Goal: Navigation & Orientation: Find specific page/section

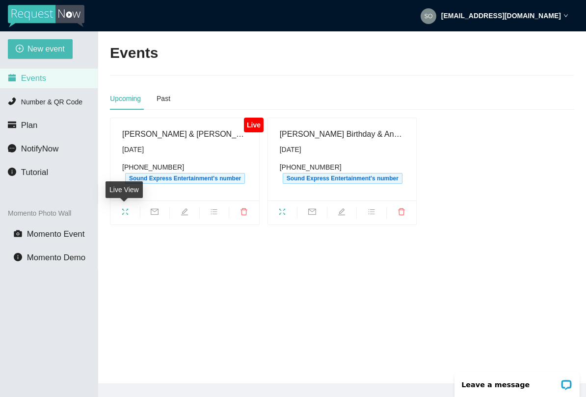
click at [118, 208] on span "fullscreen" at bounding box center [124, 213] width 29 height 11
